Goal: Task Accomplishment & Management: Manage account settings

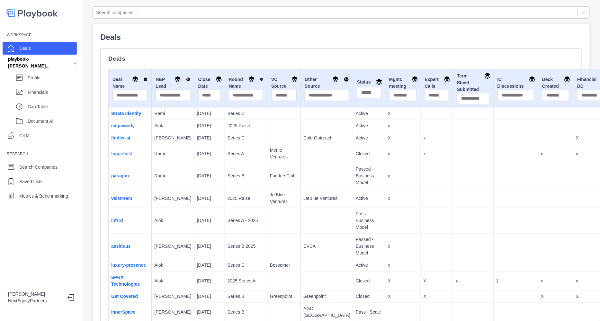
click at [123, 156] on link "higgsfield" at bounding box center [121, 153] width 21 height 5
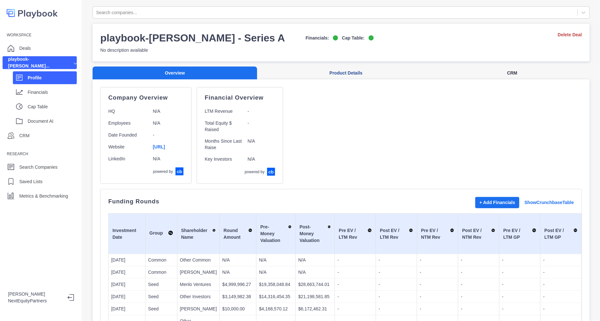
click at [491, 70] on button "CRM" at bounding box center [512, 72] width 155 height 13
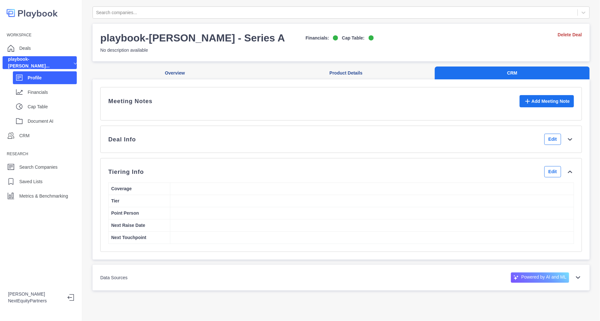
click at [259, 145] on div "Deal Info Edit" at bounding box center [340, 139] width 465 height 11
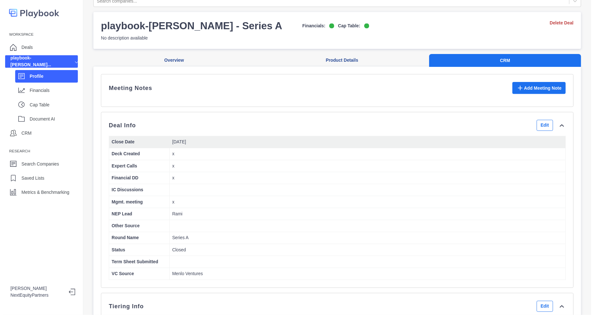
scroll to position [11, 0]
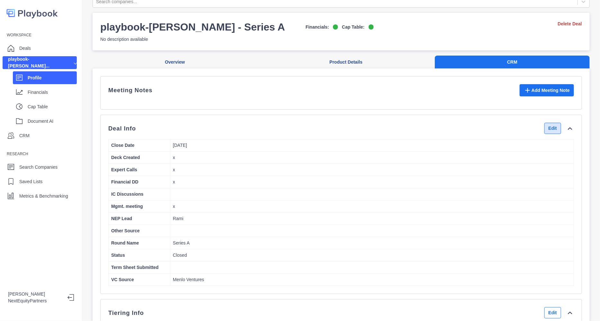
click at [544, 134] on button "Edit" at bounding box center [552, 128] width 17 height 11
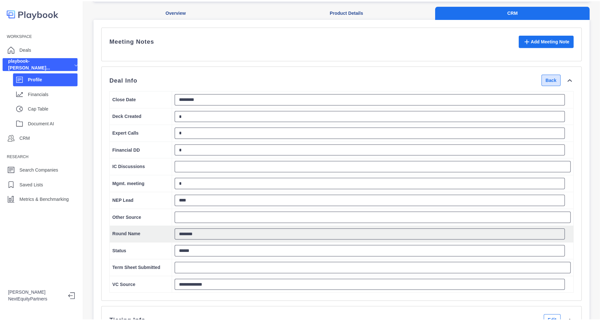
scroll to position [61, 0]
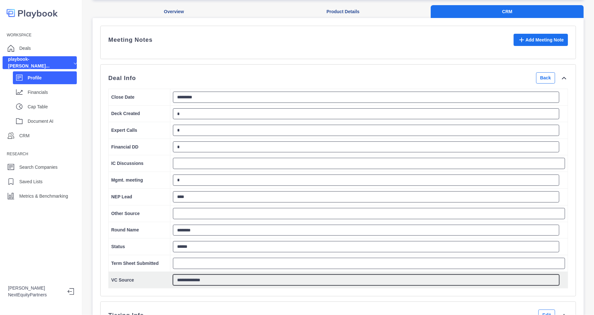
click at [203, 286] on textarea "**********" at bounding box center [366, 279] width 386 height 11
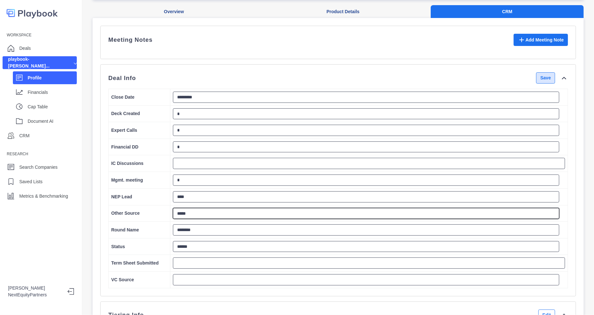
type textarea "*****"
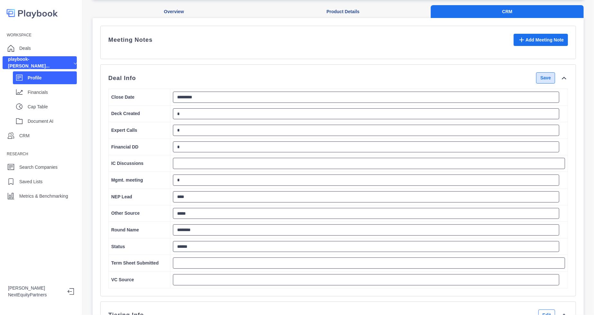
click at [541, 84] on button "Save" at bounding box center [545, 77] width 19 height 11
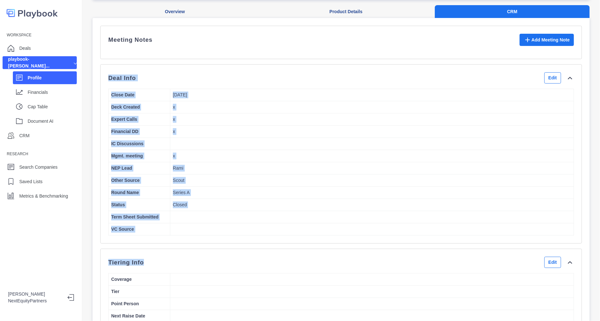
drag, startPoint x: 138, startPoint y: 93, endPoint x: 324, endPoint y: 268, distance: 255.8
click at [324, 268] on div "Meeting Notes Add Meeting Note Deal Info Edit Close Date 9/30/2025 Deck Created…" at bounding box center [340, 184] width 481 height 317
click at [276, 235] on td at bounding box center [371, 229] width 403 height 12
drag, startPoint x: 263, startPoint y: 192, endPoint x: 213, endPoint y: 60, distance: 140.8
click at [213, 60] on div "Meeting Notes Add Meeting Note Deal Info Edit Close Date 9/30/2025 Deck Created…" at bounding box center [340, 184] width 481 height 317
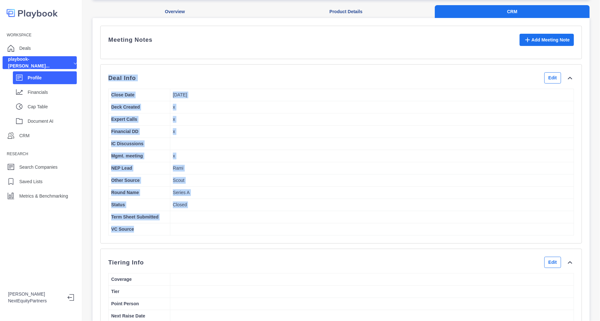
click at [206, 79] on div "Deal Info Edit" at bounding box center [340, 77] width 465 height 11
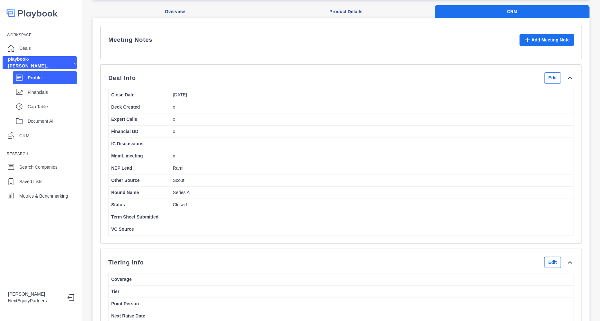
scroll to position [0, 0]
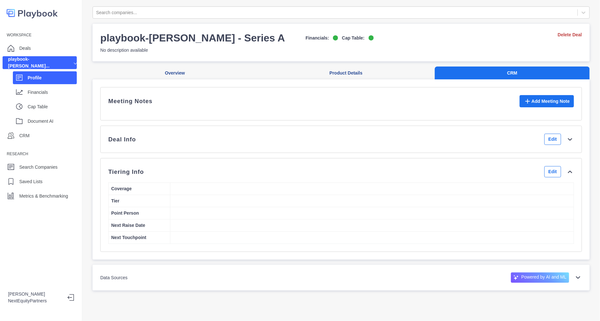
click at [191, 145] on div "Deal Info Edit" at bounding box center [340, 139] width 465 height 11
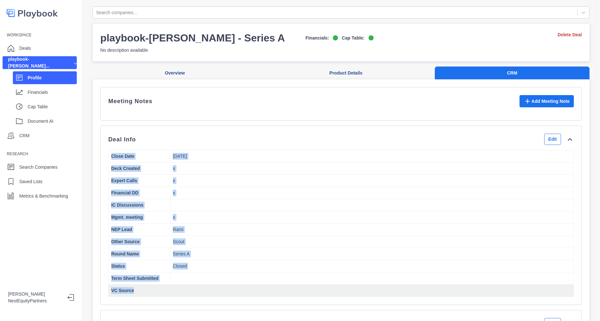
drag, startPoint x: 110, startPoint y: 162, endPoint x: 221, endPoint y: 294, distance: 172.1
click at [221, 294] on tbody "Close Date 9/30/2025 Deck Created x Expert Calls x Financial DD x IC Discussion…" at bounding box center [341, 223] width 465 height 146
click at [221, 294] on td at bounding box center [371, 291] width 403 height 12
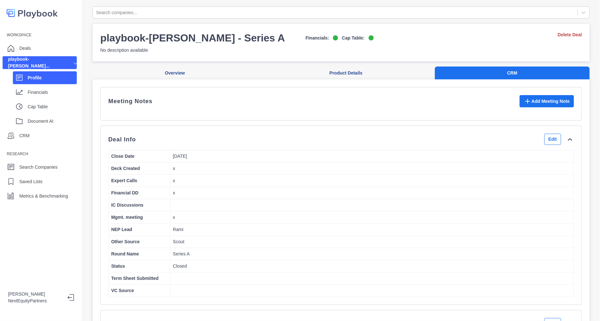
click at [48, 76] on p "Profile" at bounding box center [52, 78] width 49 height 7
click at [41, 47] on div "Deals" at bounding box center [40, 48] width 74 height 13
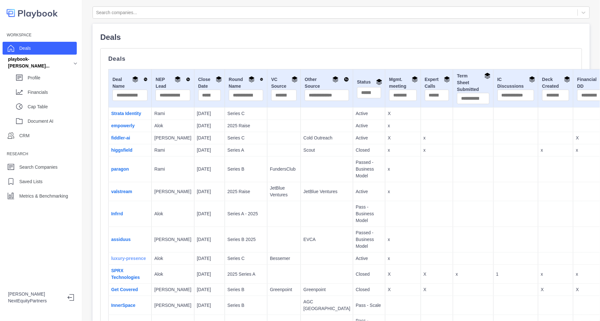
click at [120, 261] on link "luxury-presence" at bounding box center [128, 258] width 35 height 5
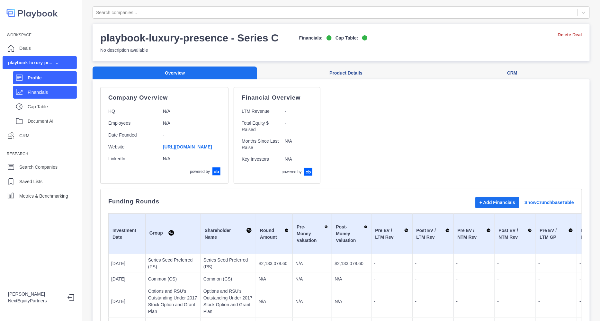
click at [51, 89] on p "Financials" at bounding box center [52, 92] width 49 height 7
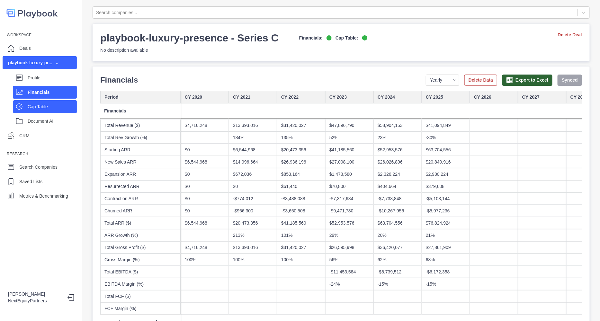
click at [46, 108] on p "Cap Table" at bounding box center [52, 106] width 49 height 7
select select "SHARE_HOLDER_TYPE_COMMON"
select select "SHARE_HOLDER_TYPE_OPTION"
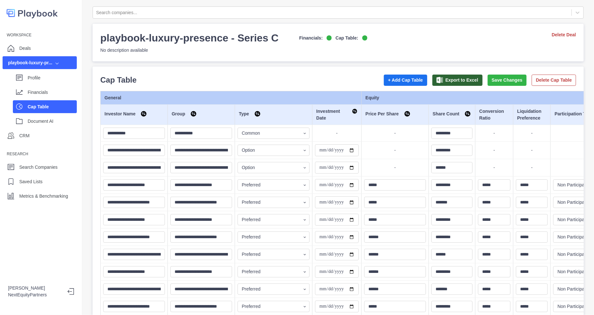
scroll to position [46, 0]
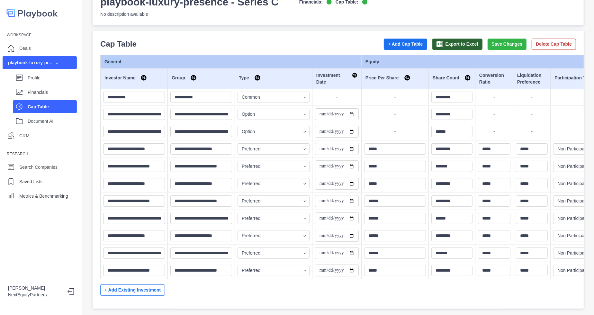
drag, startPoint x: 159, startPoint y: 47, endPoint x: 239, endPoint y: 282, distance: 247.6
click at [239, 282] on div "**********" at bounding box center [337, 178] width 475 height 246
drag, startPoint x: 239, startPoint y: 282, endPoint x: 202, endPoint y: 272, distance: 37.6
click at [202, 272] on div "**********" at bounding box center [337, 178] width 475 height 246
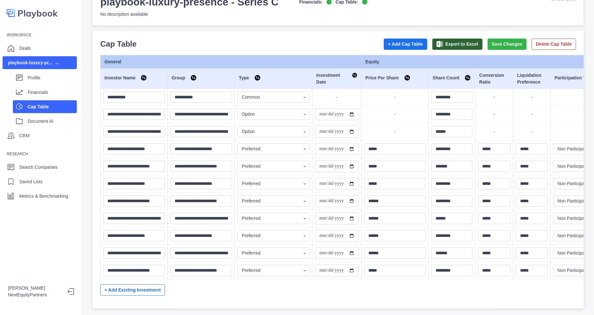
click at [202, 272] on div "**********" at bounding box center [337, 178] width 475 height 246
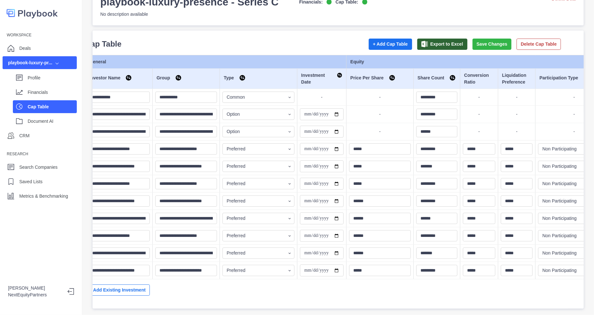
scroll to position [0, 16]
click at [322, 247] on input "**********" at bounding box center [321, 253] width 44 height 12
type input "**********"
click at [473, 39] on button "Save Changes" at bounding box center [490, 44] width 39 height 11
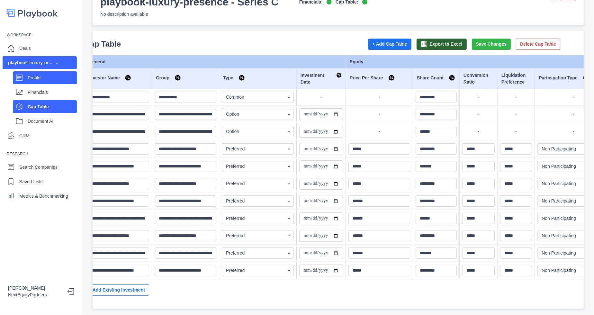
click at [53, 76] on div "Profile" at bounding box center [52, 78] width 49 height 10
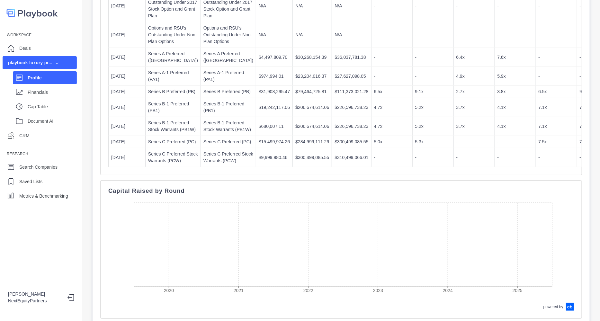
scroll to position [133, 0]
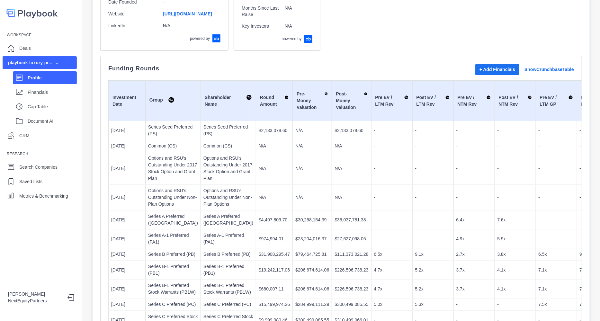
click at [63, 83] on div "Profile" at bounding box center [45, 77] width 64 height 13
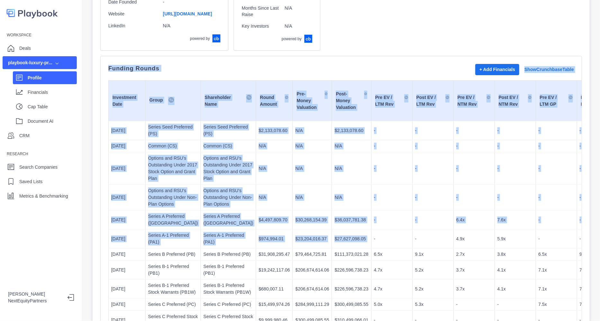
drag, startPoint x: 112, startPoint y: 78, endPoint x: 323, endPoint y: 297, distance: 303.9
click at [323, 297] on div "Funding Rounds + Add Financials Show Crunchbase Table Investment Date Group Sha…" at bounding box center [340, 197] width 481 height 282
click at [371, 248] on td "-" at bounding box center [391, 238] width 41 height 19
drag, startPoint x: 327, startPoint y: 299, endPoint x: 97, endPoint y: 68, distance: 326.1
click at [97, 68] on div "Company Overview HQ N/A Employees N/A Date Founded - Website https://www.luxury…" at bounding box center [341, 289] width 497 height 686
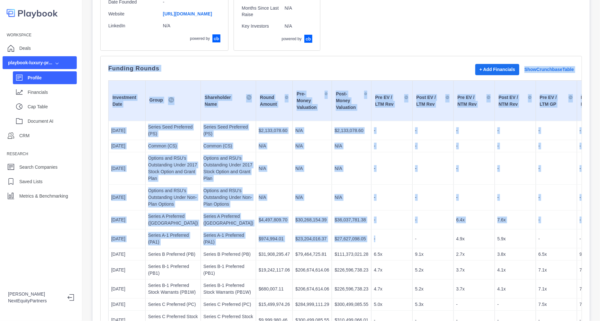
click at [122, 89] on td "Investment Date" at bounding box center [127, 101] width 37 height 40
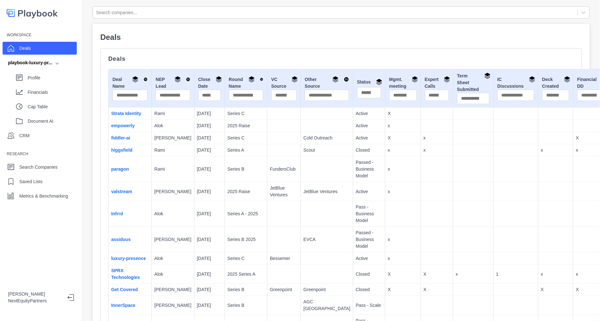
click at [61, 52] on div "Deals" at bounding box center [40, 48] width 74 height 13
click at [124, 261] on link "luxury-presence" at bounding box center [128, 258] width 35 height 5
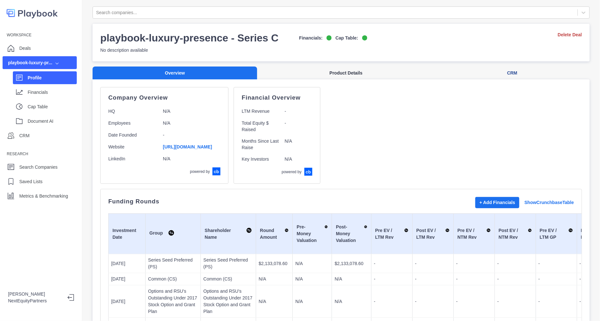
click at [328, 75] on button "Product Details" at bounding box center [346, 72] width 178 height 13
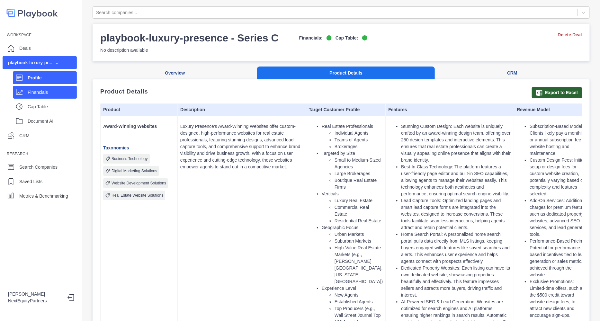
click at [49, 95] on p "Financials" at bounding box center [52, 92] width 49 height 7
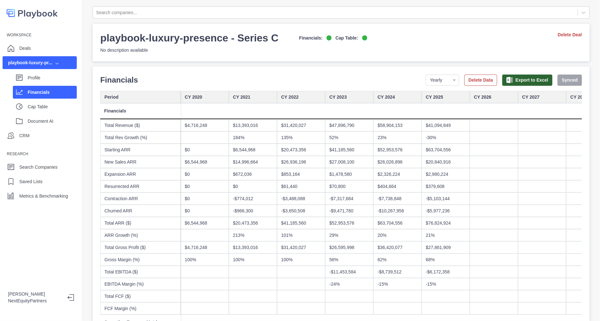
click at [224, 166] on div "$6,544,968" at bounding box center [205, 162] width 48 height 12
click at [220, 145] on div "$0" at bounding box center [205, 150] width 48 height 12
click at [241, 149] on div "$6,544,968" at bounding box center [253, 150] width 48 height 12
click at [435, 75] on select "Yearly Quarterly Monthly NTM LTM" at bounding box center [442, 80] width 33 height 11
select select "quarterly"
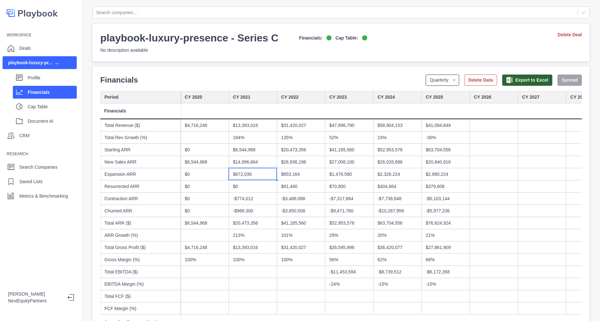
click at [426, 75] on select "Yearly Quarterly Monthly NTM LTM" at bounding box center [442, 80] width 33 height 11
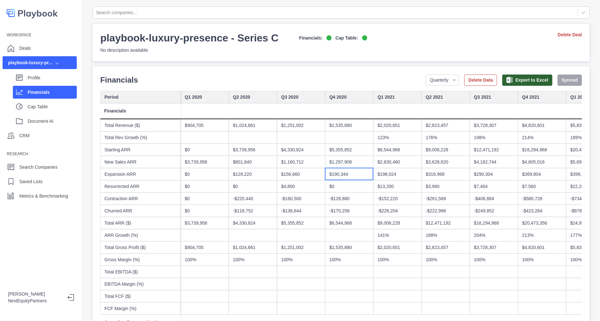
click at [334, 179] on div "$190,344" at bounding box center [349, 174] width 48 height 12
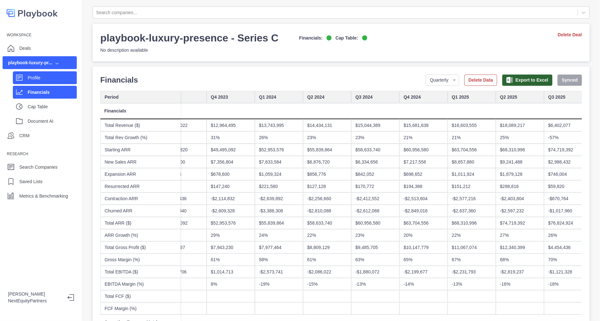
click at [41, 82] on div "Profile" at bounding box center [52, 78] width 49 height 10
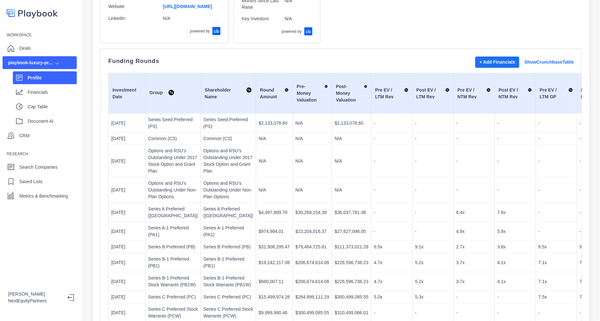
scroll to position [144, 0]
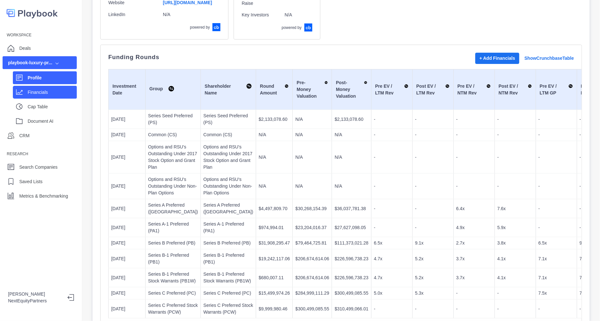
click at [36, 93] on p "Financials" at bounding box center [52, 92] width 49 height 7
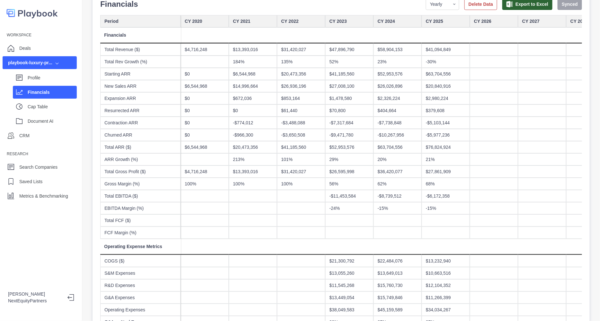
scroll to position [68, 0]
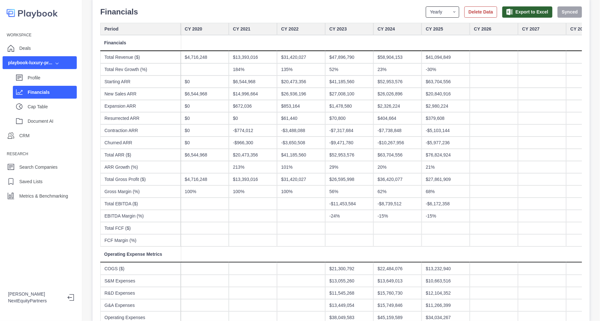
click at [431, 9] on select "Yearly Quarterly Monthly NTM LTM" at bounding box center [442, 11] width 33 height 11
select select "quarterly"
click at [426, 6] on select "Yearly Quarterly Monthly NTM LTM" at bounding box center [442, 11] width 33 height 11
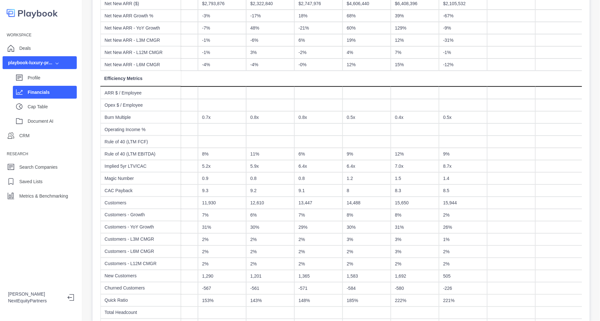
scroll to position [0, 802]
click at [351, 161] on div "6.4x" at bounding box center [366, 166] width 48 height 12
click at [413, 172] on div "7.0x" at bounding box center [414, 166] width 48 height 12
click at [211, 169] on div "5.2x" at bounding box center [222, 166] width 48 height 12
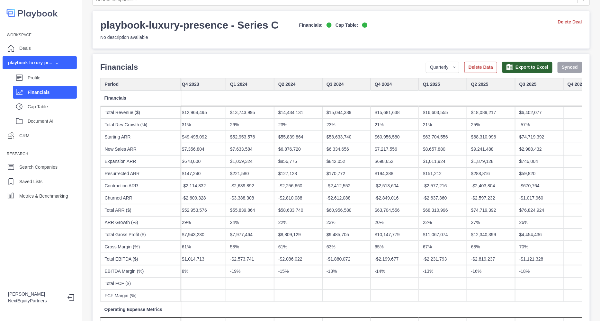
scroll to position [0, 0]
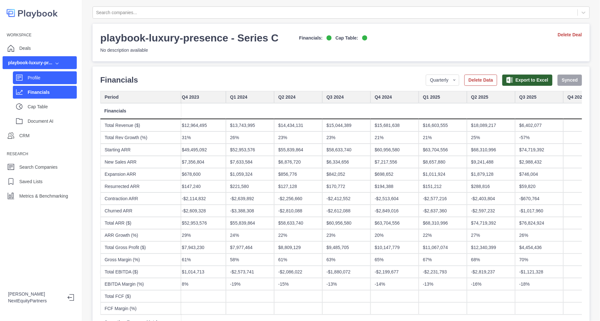
click at [56, 75] on p "Profile" at bounding box center [52, 78] width 49 height 7
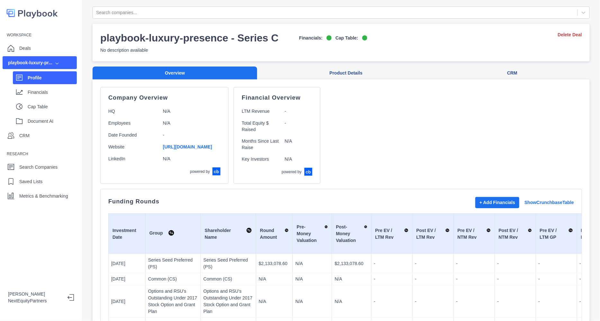
click at [47, 64] on div "playbook-luxury-pr..." at bounding box center [30, 62] width 44 height 7
click at [32, 45] on div "Deals" at bounding box center [40, 48] width 74 height 13
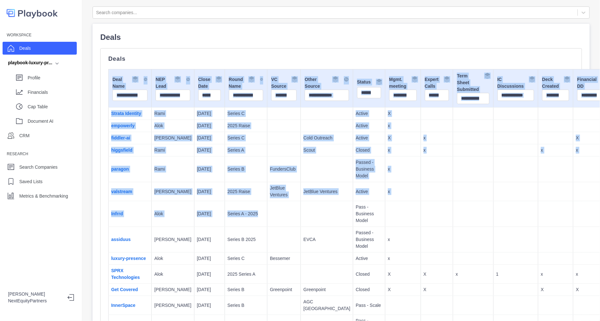
drag, startPoint x: 181, startPoint y: 57, endPoint x: 265, endPoint y: 230, distance: 192.3
click at [267, 227] on td at bounding box center [283, 214] width 33 height 26
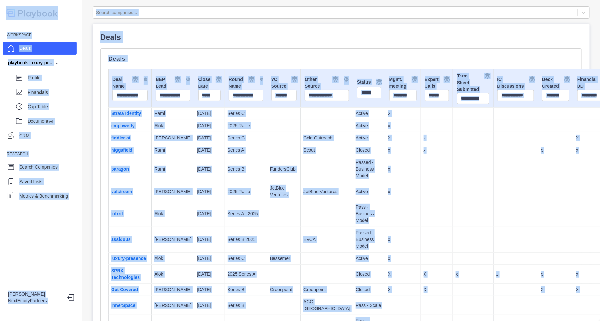
click at [267, 227] on td at bounding box center [283, 214] width 33 height 26
click at [301, 181] on td at bounding box center [327, 169] width 52 height 26
click at [267, 142] on td at bounding box center [283, 138] width 33 height 12
click at [202, 144] on td "[DATE]" at bounding box center [209, 138] width 31 height 12
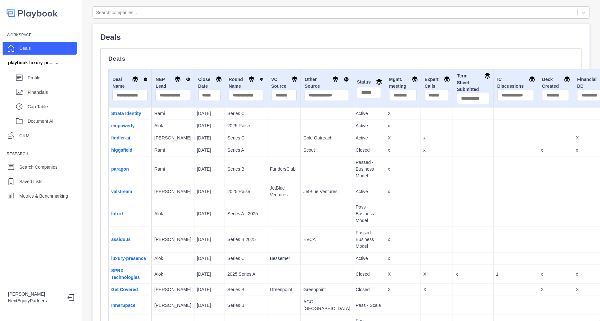
click at [202, 144] on td "[DATE]" at bounding box center [209, 138] width 31 height 12
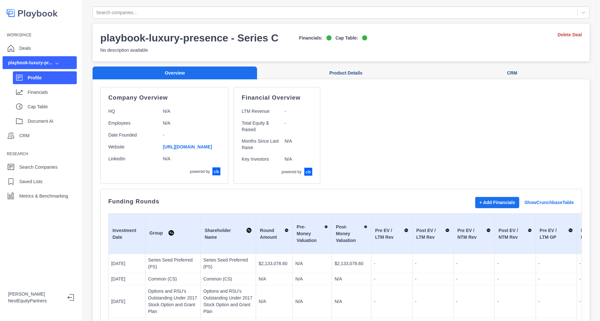
scroll to position [133, 0]
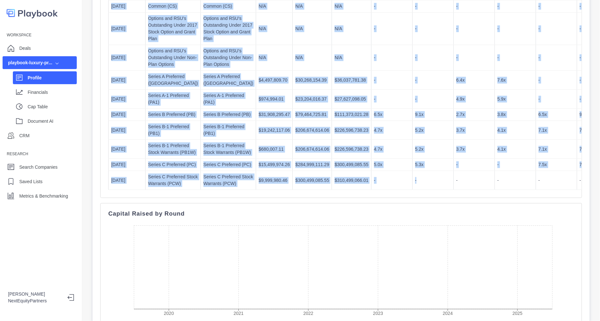
drag, startPoint x: 169, startPoint y: 75, endPoint x: 390, endPoint y: 332, distance: 338.9
click at [390, 321] on html "Workspace Deals playbook-luxury-pr... Profile Financials Cap Table Document AI …" at bounding box center [300, 160] width 600 height 321
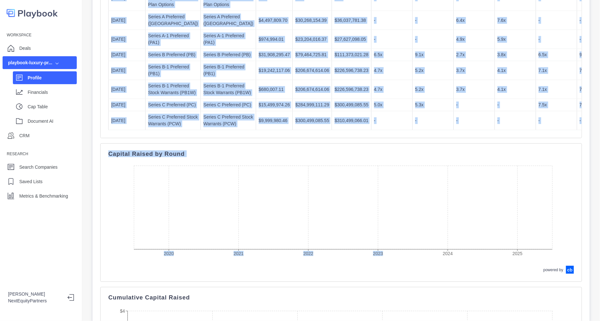
click at [412, 130] on td "-" at bounding box center [432, 120] width 41 height 19
drag, startPoint x: 369, startPoint y: 257, endPoint x: 339, endPoint y: 43, distance: 216.0
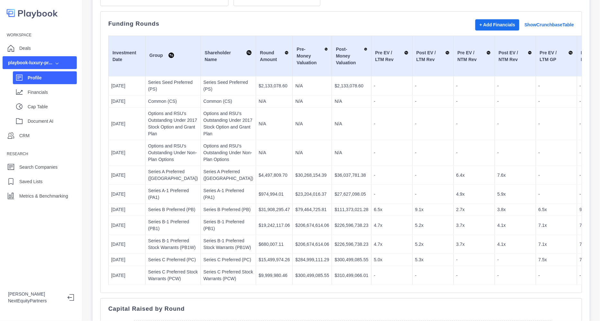
scroll to position [173, 0]
